Goal: Complete application form: Fill out and submit a form for a specific purpose

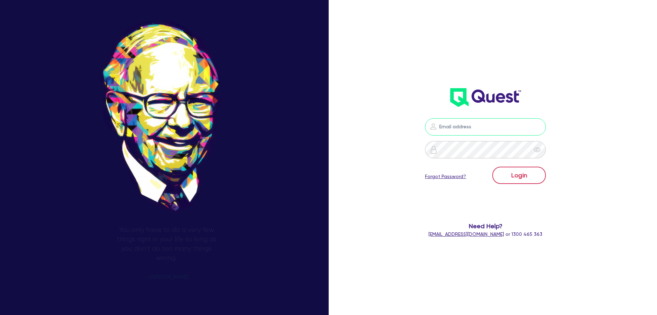
type input "[PERSON_NAME][EMAIL_ADDRESS][DOMAIN_NAME]"
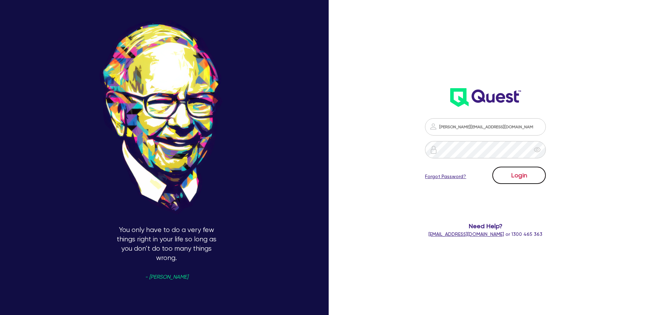
click at [529, 179] on button "Login" at bounding box center [519, 174] width 54 height 17
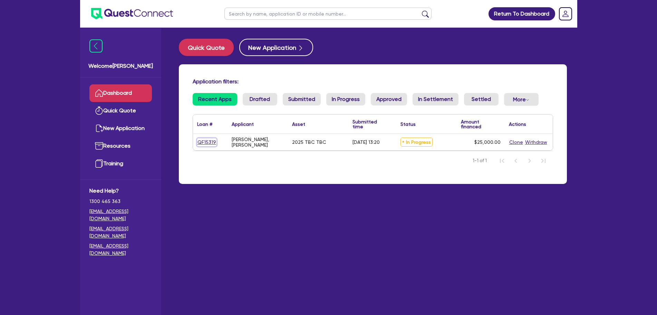
click at [200, 143] on link "QF15319" at bounding box center [206, 142] width 19 height 8
select select "PRIMARY_ASSETS"
select select "TRAILERS"
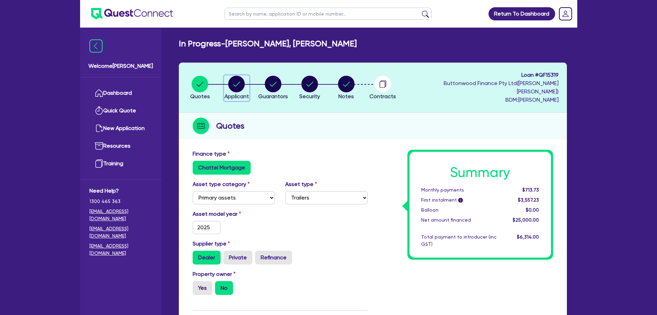
click at [238, 85] on circle "button" at bounding box center [236, 84] width 17 height 17
select select "SOLE_TRADER"
select select "BUILDING_CONSTRUCTION"
select select "TRADES_SERVICES_BUSINESSES_GOVERNMENT"
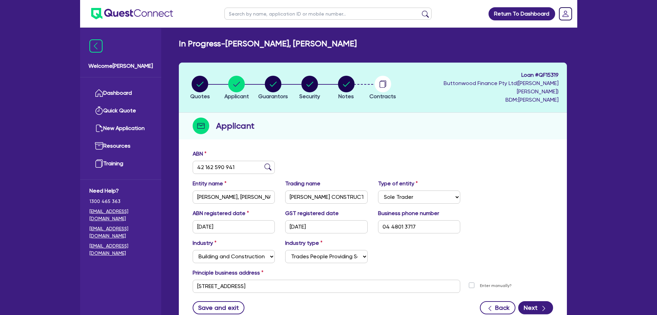
drag, startPoint x: 240, startPoint y: 180, endPoint x: 242, endPoint y: 189, distance: 9.1
click at [240, 180] on div "Entity name [PERSON_NAME], [PERSON_NAME]" at bounding box center [233, 191] width 93 height 24
click at [242, 190] on input "[PERSON_NAME], [PERSON_NAME]" at bounding box center [234, 196] width 83 height 13
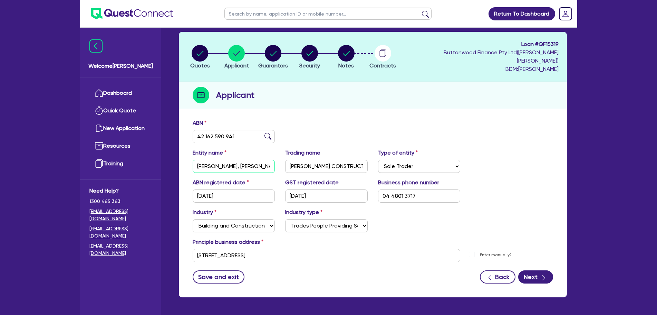
scroll to position [46, 0]
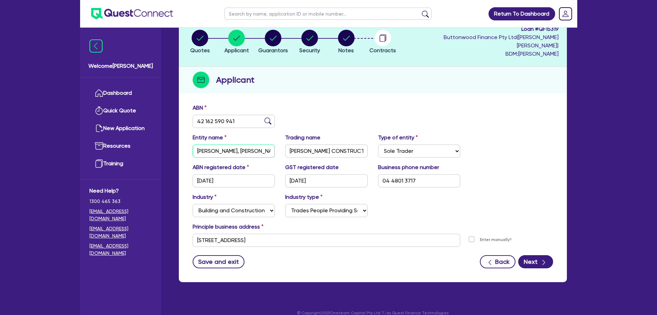
click at [250, 144] on input "[PERSON_NAME], [PERSON_NAME]" at bounding box center [234, 150] width 83 height 13
click at [348, 148] on input "[PERSON_NAME] CONSTRUCTION" at bounding box center [326, 150] width 83 height 13
click at [256, 144] on input "[PERSON_NAME], [PERSON_NAME]" at bounding box center [234, 150] width 83 height 13
click at [246, 107] on div "ABN 42 162 590 941" at bounding box center [233, 116] width 93 height 24
drag, startPoint x: 249, startPoint y: 111, endPoint x: 118, endPoint y: 116, distance: 130.9
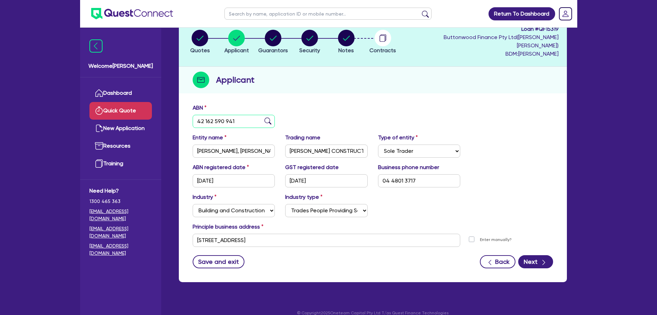
click at [118, 116] on div "Welcome [PERSON_NAME] Quick Quote New Application Resources Training Need Help?…" at bounding box center [328, 139] width 497 height 370
type input "14 689 211 425"
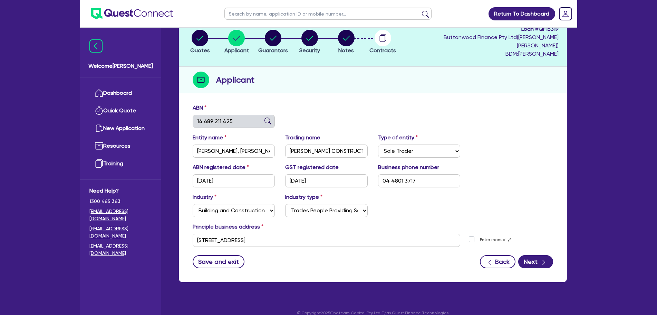
click at [306, 112] on div "ABN 14 689 211 425" at bounding box center [372, 119] width 371 height 30
type input "[PERSON_NAME] CONSTRUCTION PTY LTD"
select select "COMPANY"
type input "[DATE]"
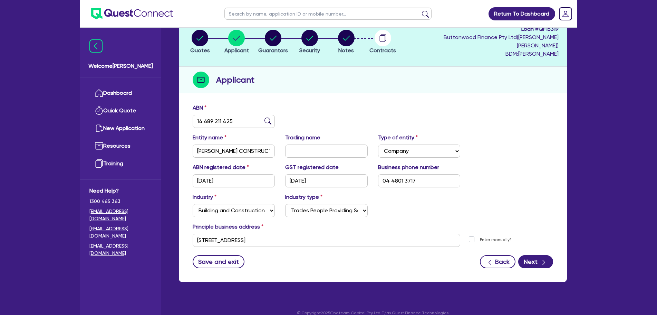
click at [266, 117] on img at bounding box center [267, 120] width 7 height 7
click at [314, 144] on input "text" at bounding box center [326, 150] width 83 height 13
click at [223, 144] on input "[PERSON_NAME] CONSTRUCTION PTY LTD" at bounding box center [234, 150] width 83 height 13
drag, startPoint x: 229, startPoint y: 142, endPoint x: 295, endPoint y: 142, distance: 65.9
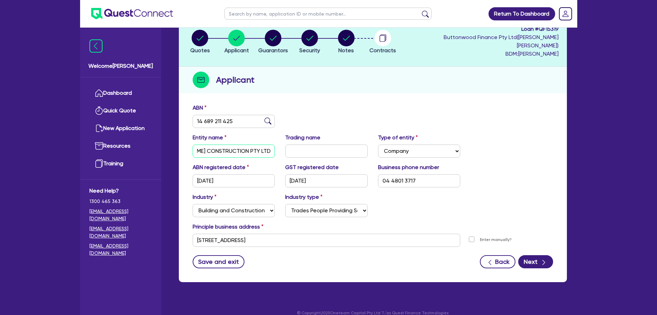
click at [295, 142] on div "Entity name [PERSON_NAME] CONSTRUCTION PTY LTD Trading name Type of entity Sele…" at bounding box center [372, 148] width 371 height 30
click at [251, 144] on input "[PERSON_NAME] CONSTRUCTION PTY LTD" at bounding box center [234, 150] width 83 height 13
drag, startPoint x: 251, startPoint y: 142, endPoint x: 132, endPoint y: 142, distance: 118.4
click at [132, 142] on div "Welcome [PERSON_NAME] Quick Quote New Application Resources Training Need Help?…" at bounding box center [328, 139] width 497 height 370
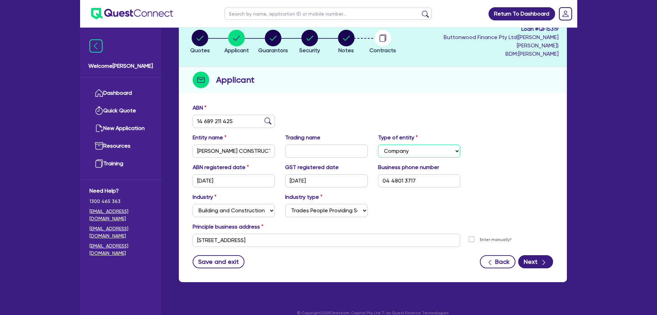
drag, startPoint x: 405, startPoint y: 148, endPoint x: 361, endPoint y: 152, distance: 43.7
click at [398, 150] on div "Entity name [PERSON_NAME] CONSTRUCTION PTY LTD Trading name Type of entity Sele…" at bounding box center [372, 148] width 371 height 30
click at [331, 145] on input "text" at bounding box center [326, 150] width 83 height 13
paste input "[PERSON_NAME] CONSTRUCTION"
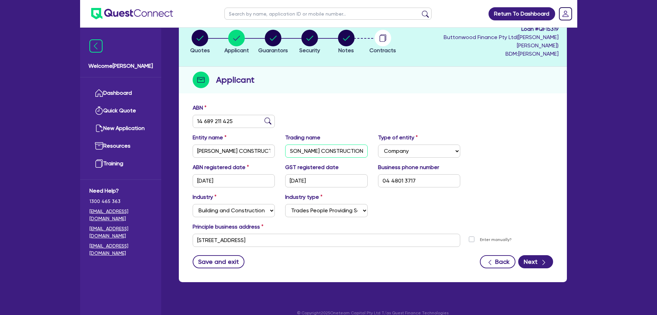
type input "[PERSON_NAME] CONSTRUCTION"
click at [515, 178] on div "ABN registered date [DATE] GST registered date [DATE] Business phone number [PH…" at bounding box center [372, 178] width 371 height 30
click at [454, 222] on div "Principle business address" at bounding box center [372, 227] width 371 height 11
click at [222, 255] on button "Save and exit" at bounding box center [219, 261] width 52 height 13
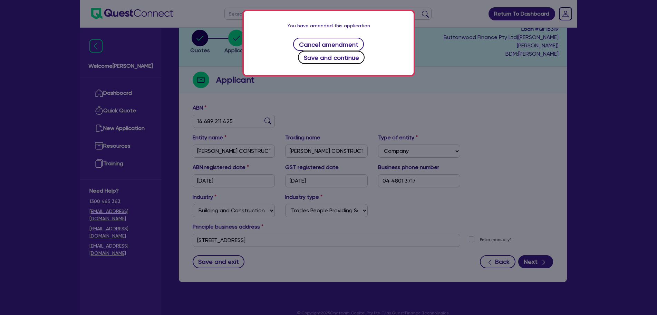
click at [365, 51] on button "Save and continue" at bounding box center [331, 57] width 67 height 13
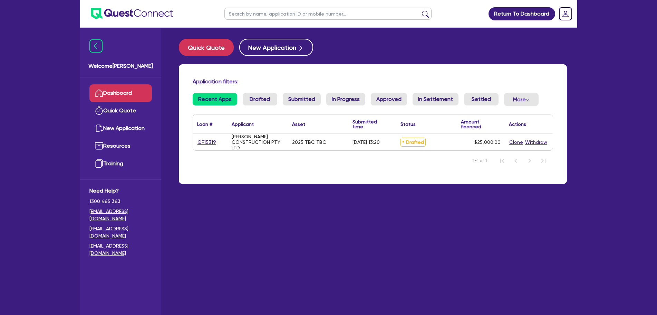
drag, startPoint x: 419, startPoint y: 144, endPoint x: 333, endPoint y: 147, distance: 86.4
click at [419, 144] on span "Drafted" at bounding box center [412, 141] width 25 height 9
click at [213, 144] on link "QF15319" at bounding box center [206, 142] width 19 height 8
select select "PRIMARY_ASSETS"
select select "TRAILERS"
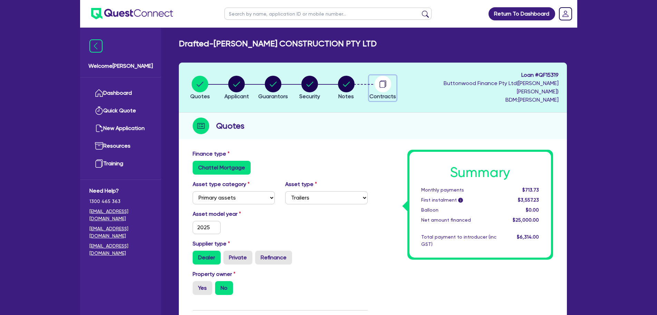
click at [382, 81] on circle "button" at bounding box center [383, 84] width 17 height 17
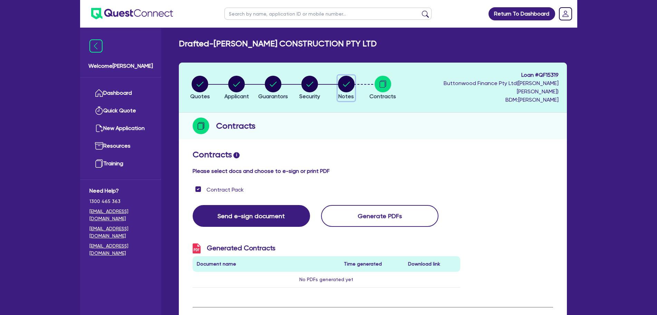
click at [355, 76] on icon "button" at bounding box center [346, 84] width 17 height 17
select select "Quest Finance - Own Book"
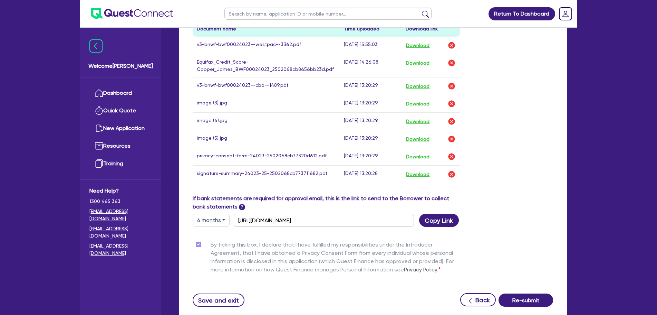
scroll to position [433, 0]
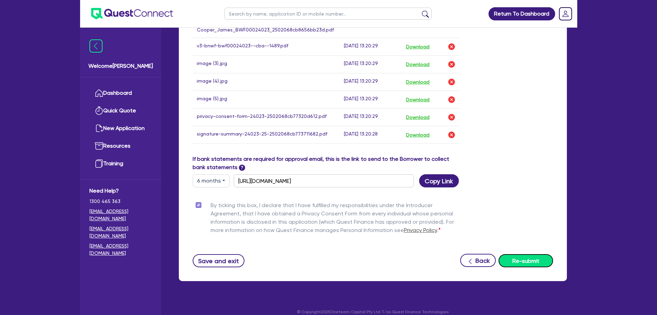
click at [520, 254] on button "Re-submit" at bounding box center [526, 260] width 55 height 13
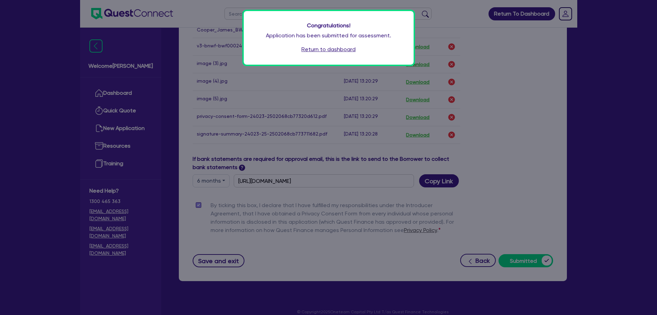
click at [344, 51] on link "Return to dashboard" at bounding box center [328, 49] width 54 height 8
